Goal: Book appointment/travel/reservation

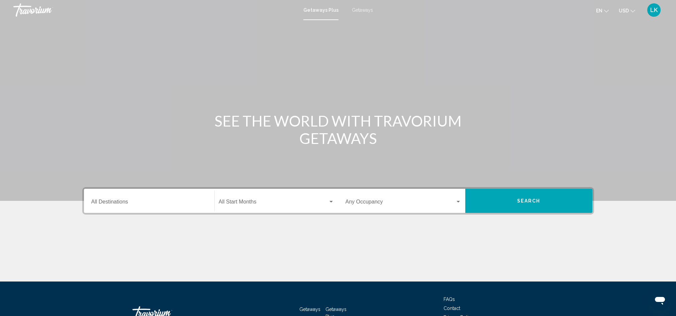
click at [95, 202] on input "Destination All Destinations" at bounding box center [149, 203] width 116 height 6
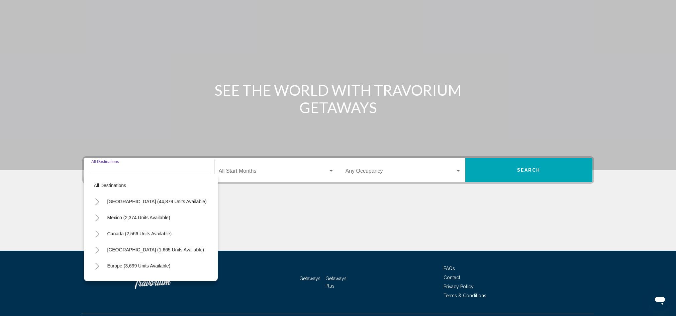
scroll to position [48, 0]
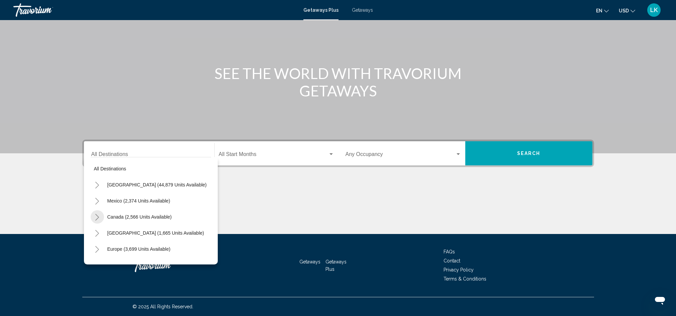
click at [97, 217] on icon "Toggle Canada (2,566 units available)" at bounding box center [97, 217] width 5 height 7
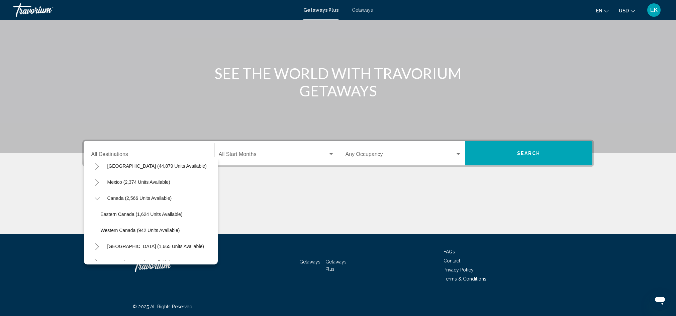
scroll to position [20, 0]
click at [104, 213] on span "Eastern Canada (1,624 units available)" at bounding box center [142, 212] width 82 height 5
type input "**********"
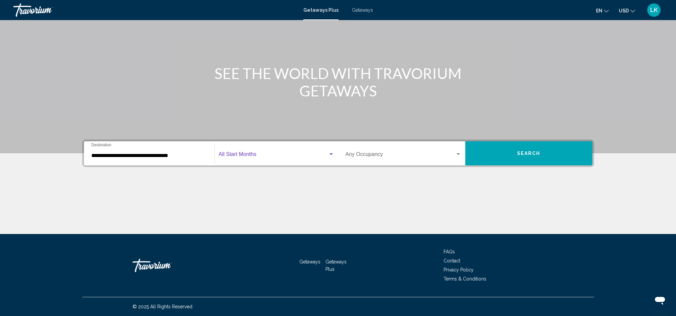
click at [239, 154] on span "Search widget" at bounding box center [273, 156] width 109 height 6
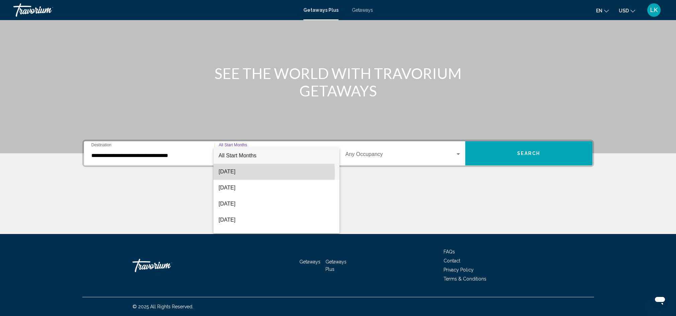
click at [231, 172] on span "[DATE]" at bounding box center [276, 172] width 115 height 16
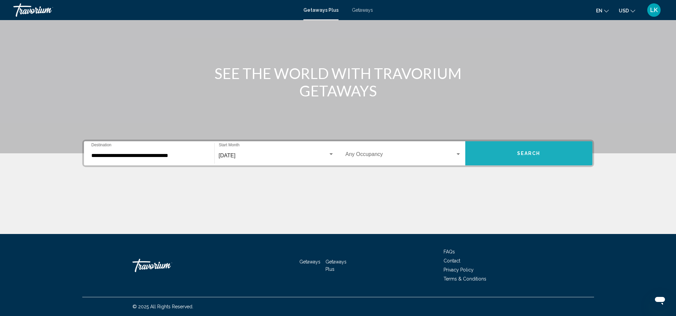
click at [525, 151] on span "Search" at bounding box center [528, 153] width 23 height 5
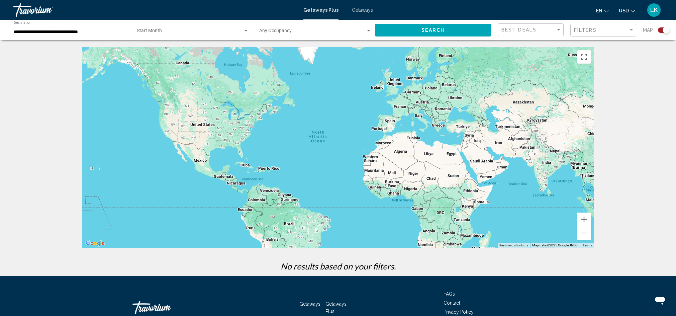
scroll to position [1, 0]
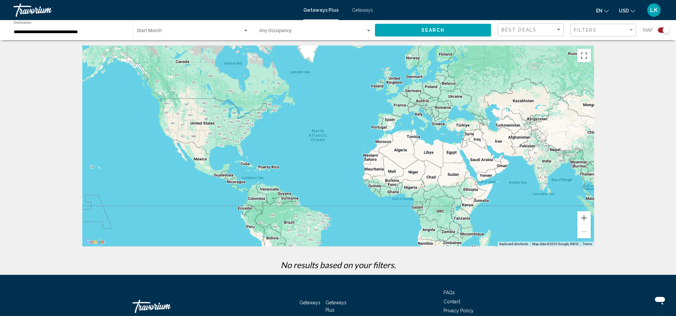
click at [245, 31] on div "Search widget" at bounding box center [245, 31] width 3 height 2
click at [153, 32] on span "All Start Months" at bounding box center [153, 31] width 33 height 5
click at [278, 32] on span "Search widget" at bounding box center [312, 31] width 106 height 5
click at [246, 31] on div at bounding box center [338, 158] width 676 height 316
click at [245, 31] on div "Search widget" at bounding box center [245, 31] width 3 height 2
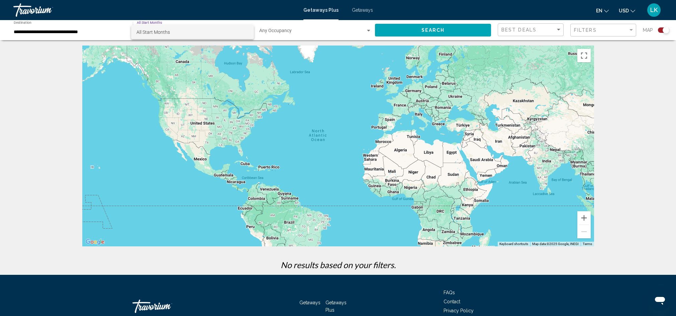
click at [293, 68] on div at bounding box center [338, 158] width 676 height 316
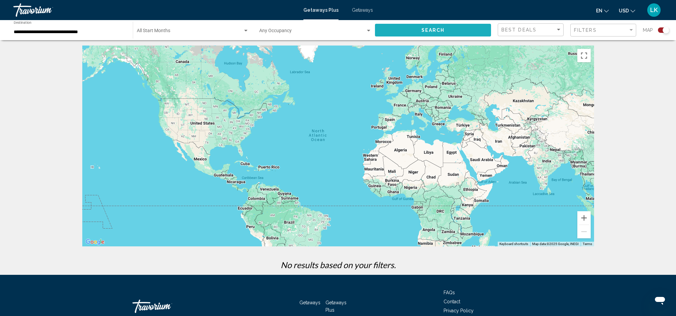
click at [448, 29] on button "Search" at bounding box center [433, 30] width 116 height 12
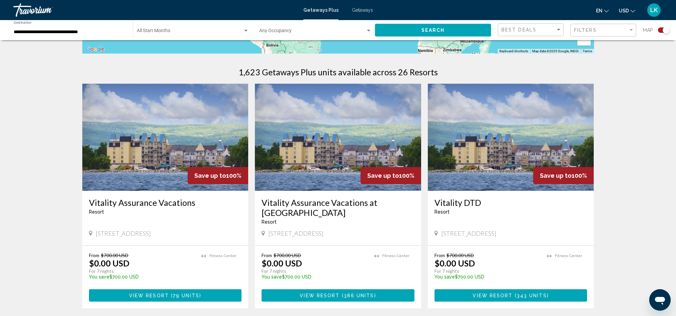
scroll to position [222, 0]
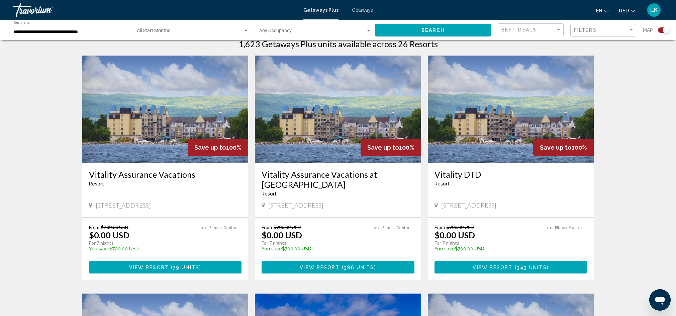
click at [160, 139] on img "Main content" at bounding box center [165, 109] width 166 height 107
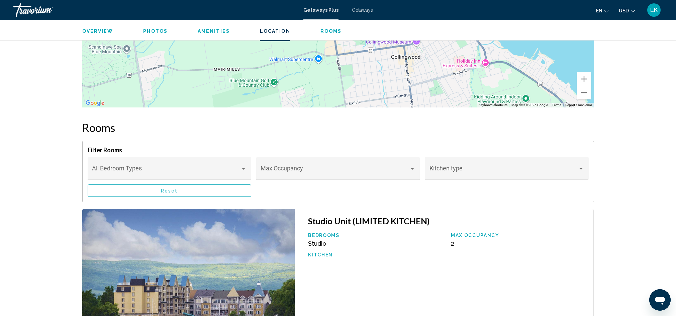
scroll to position [577, 0]
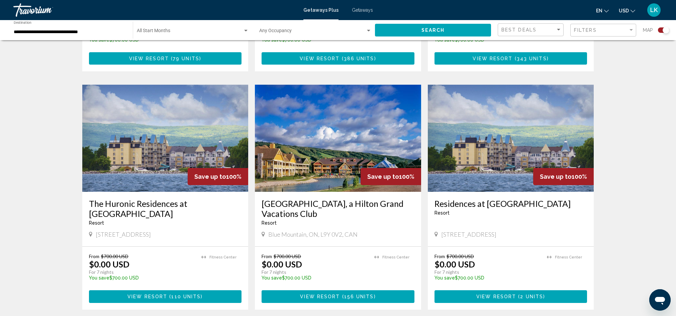
scroll to position [451, 0]
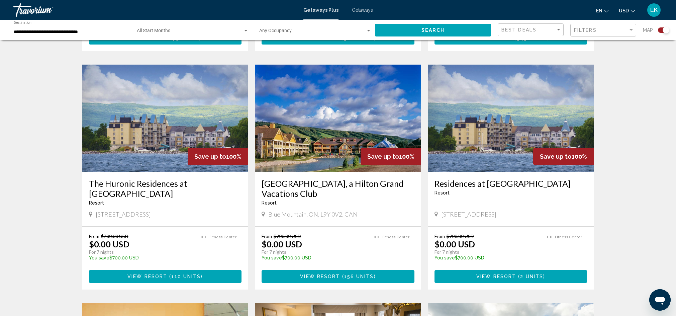
click at [334, 151] on img "Main content" at bounding box center [338, 118] width 166 height 107
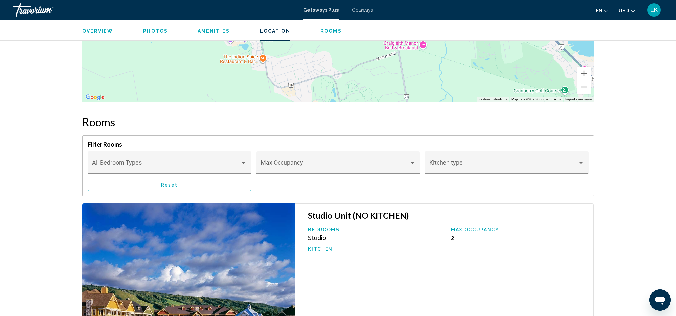
scroll to position [850, 0]
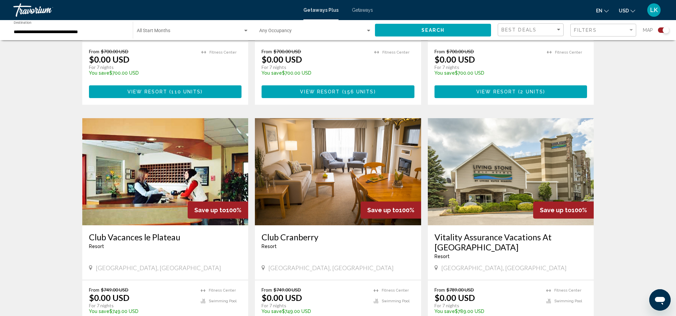
scroll to position [648, 0]
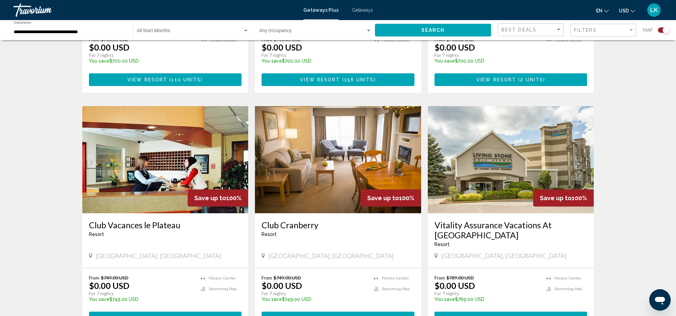
click at [352, 174] on img "Main content" at bounding box center [338, 159] width 166 height 107
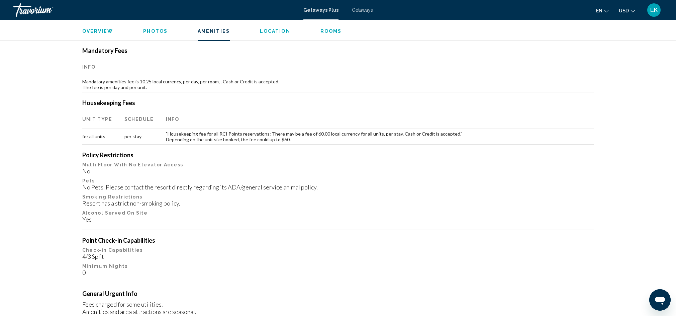
scroll to position [121, 0]
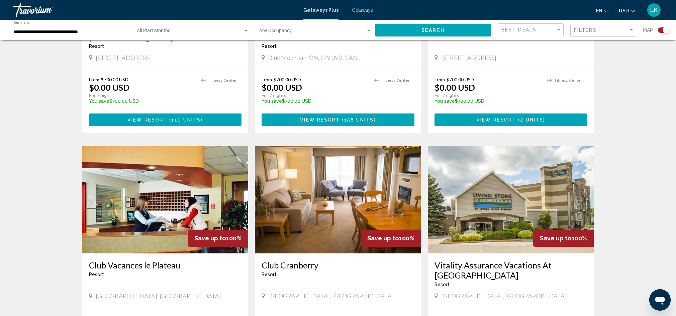
scroll to position [612, 0]
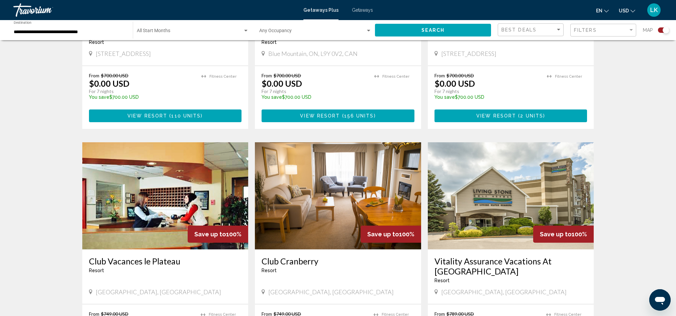
click at [515, 219] on img "Main content" at bounding box center [511, 195] width 166 height 107
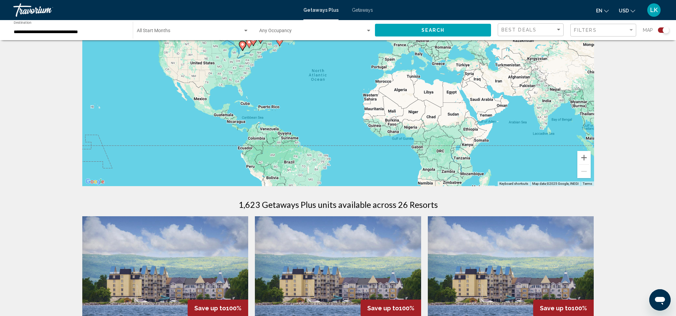
scroll to position [126, 0]
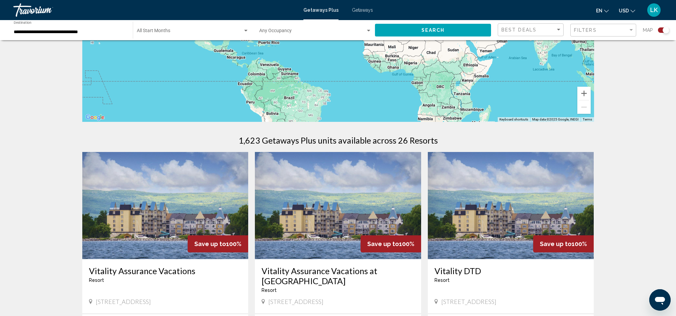
click at [184, 212] on img "Main content" at bounding box center [165, 205] width 166 height 107
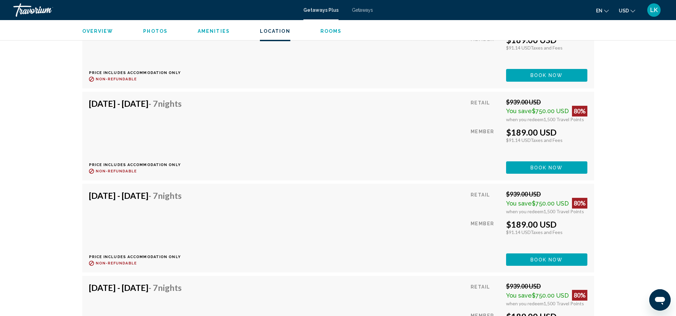
scroll to position [2021, 0]
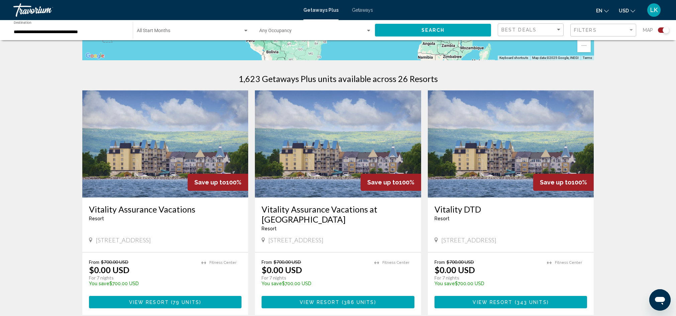
scroll to position [194, 0]
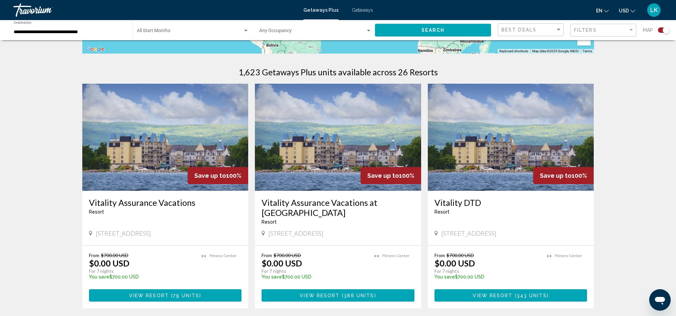
click at [328, 162] on img "Main content" at bounding box center [338, 137] width 166 height 107
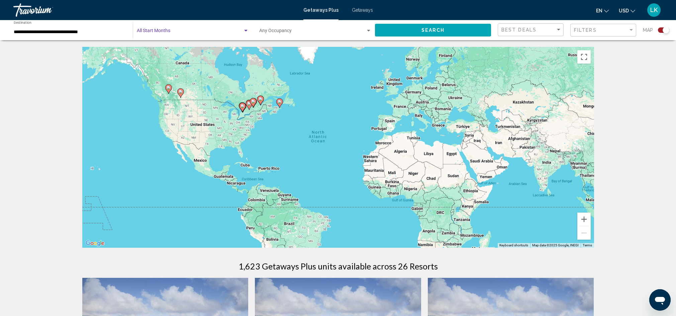
click at [245, 30] on div "Search widget" at bounding box center [245, 31] width 3 height 2
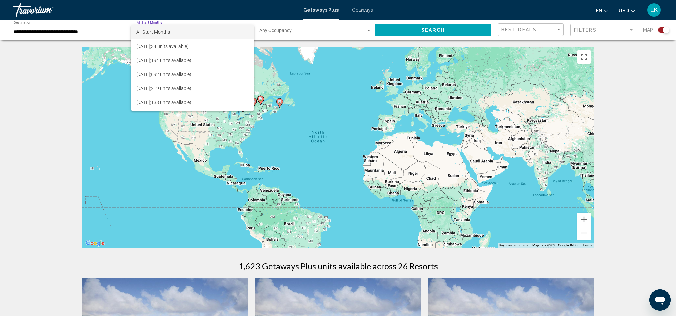
click at [64, 85] on div at bounding box center [338, 158] width 676 height 316
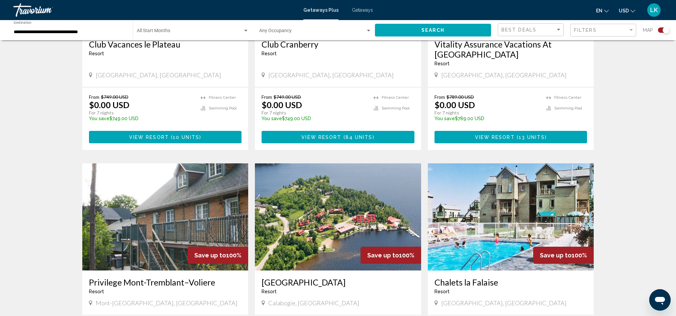
scroll to position [882, 0]
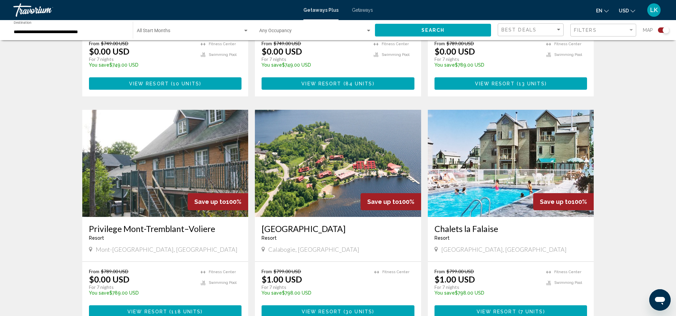
click at [347, 187] on img "Main content" at bounding box center [338, 163] width 166 height 107
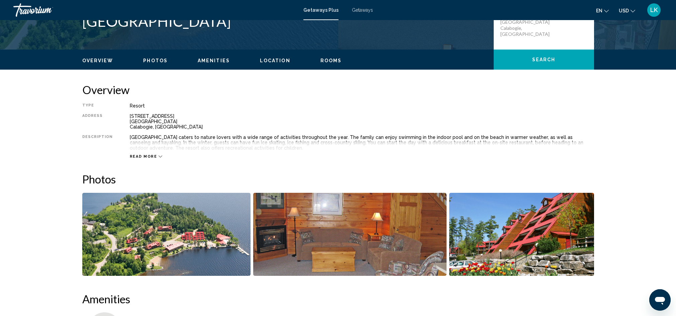
scroll to position [173, 0]
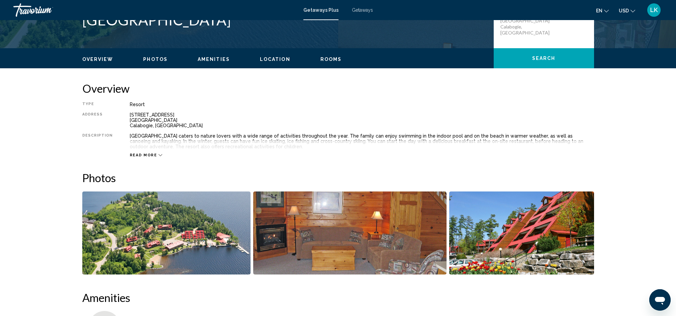
click at [222, 240] on img "Open full-screen image slider" at bounding box center [166, 232] width 168 height 83
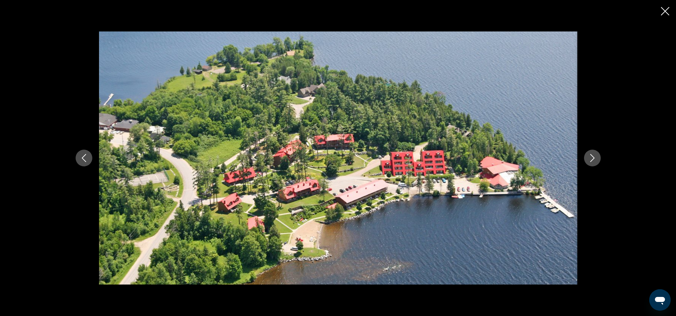
click at [592, 155] on icon "Next image" at bounding box center [592, 158] width 8 height 8
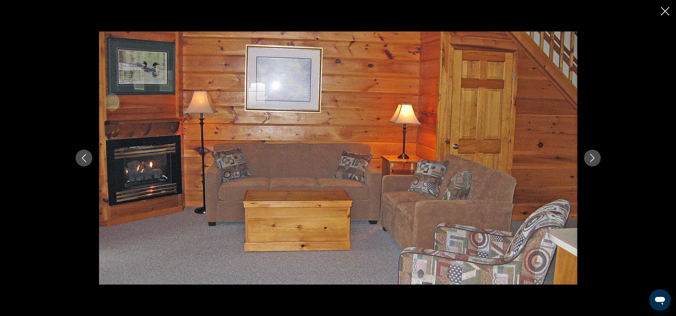
click at [592, 155] on icon "Next image" at bounding box center [592, 158] width 8 height 8
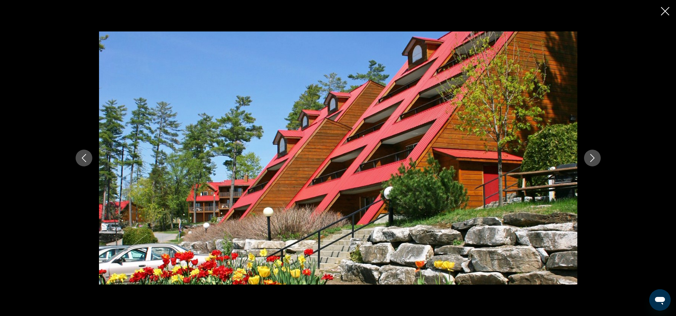
click at [592, 156] on icon "Next image" at bounding box center [592, 158] width 4 height 8
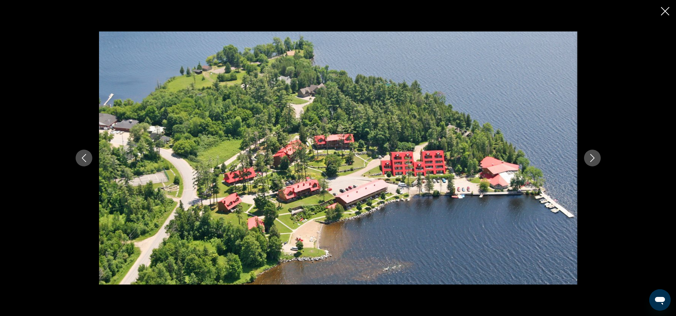
click at [593, 158] on icon "Next image" at bounding box center [592, 158] width 8 height 8
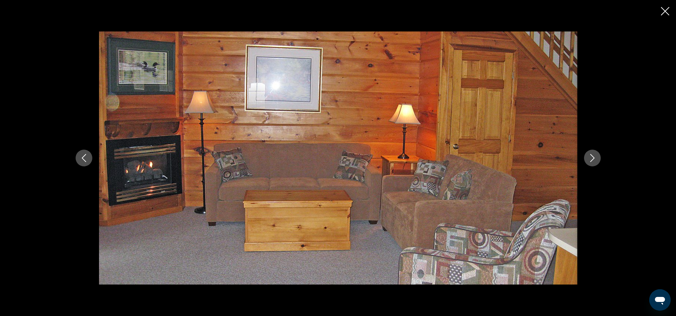
click at [593, 158] on icon "Next image" at bounding box center [592, 158] width 8 height 8
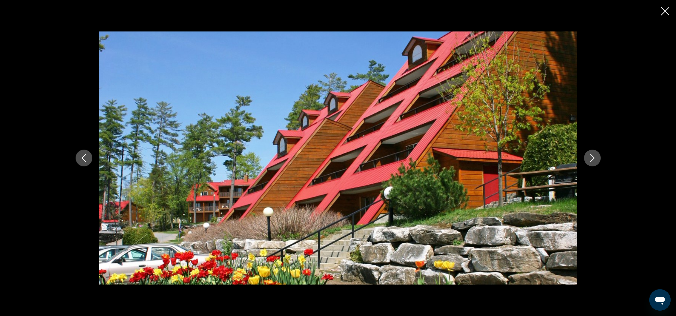
click at [593, 158] on icon "Next image" at bounding box center [592, 158] width 8 height 8
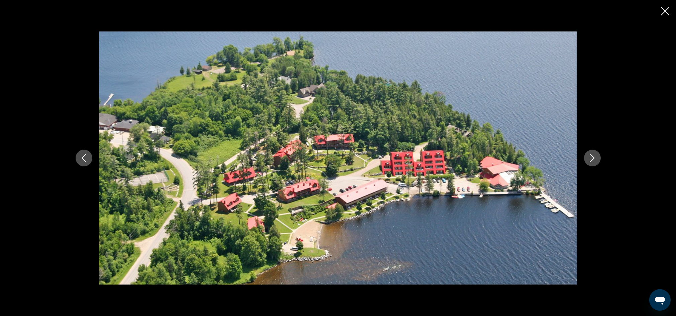
click at [593, 158] on icon "Next image" at bounding box center [592, 158] width 8 height 8
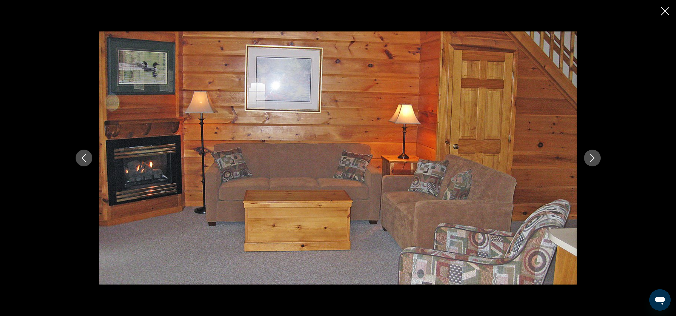
click at [661, 11] on icon "Close slideshow" at bounding box center [665, 11] width 8 height 8
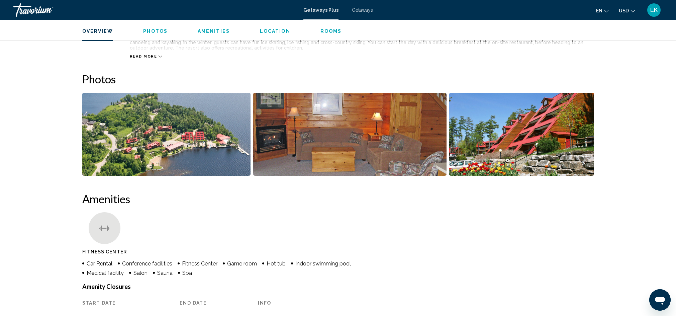
scroll to position [0, 0]
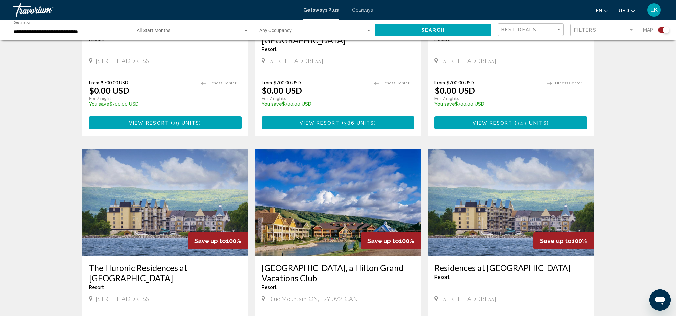
scroll to position [368, 0]
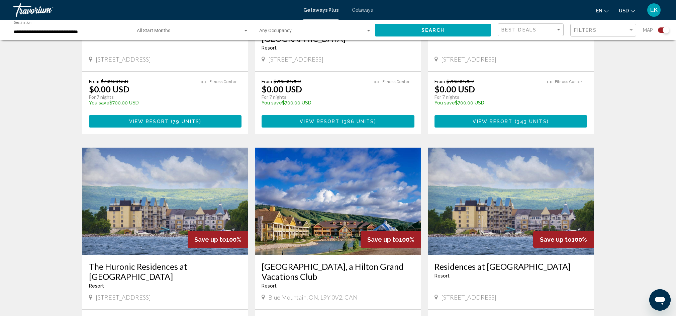
click at [345, 214] on img "Main content" at bounding box center [338, 201] width 166 height 107
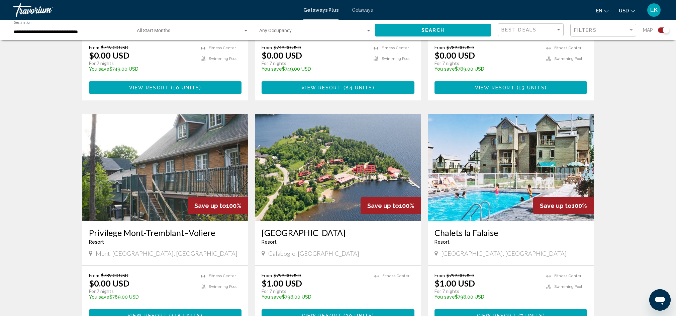
scroll to position [914, 0]
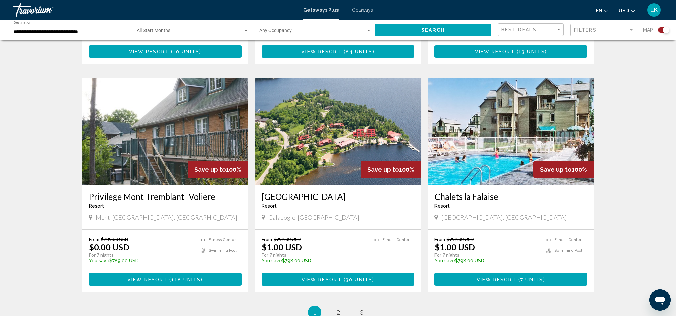
click at [515, 138] on img "Main content" at bounding box center [511, 131] width 166 height 107
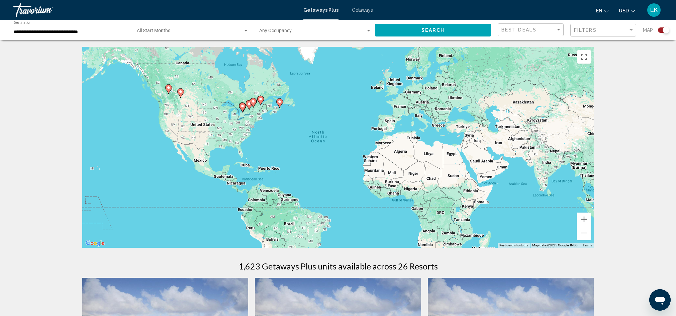
scroll to position [1, 0]
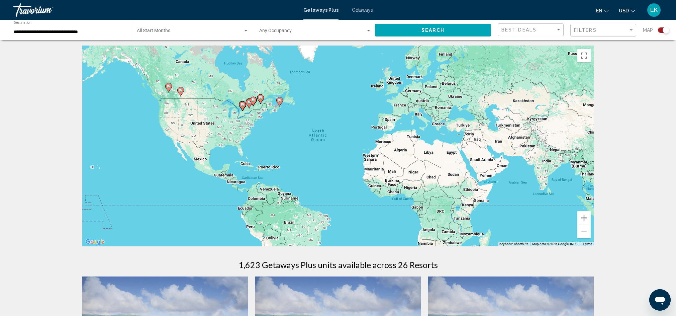
click at [653, 10] on span "LK" at bounding box center [653, 10] width 7 height 7
click at [617, 72] on button "Sign Out" at bounding box center [609, 73] width 25 height 9
